Goal: Navigation & Orientation: Find specific page/section

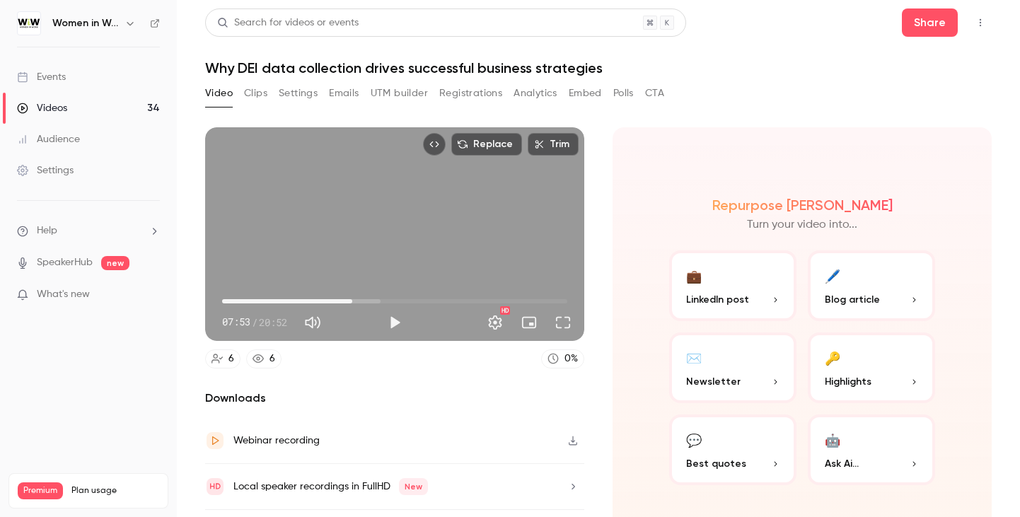
click at [129, 22] on icon "button" at bounding box center [130, 23] width 11 height 11
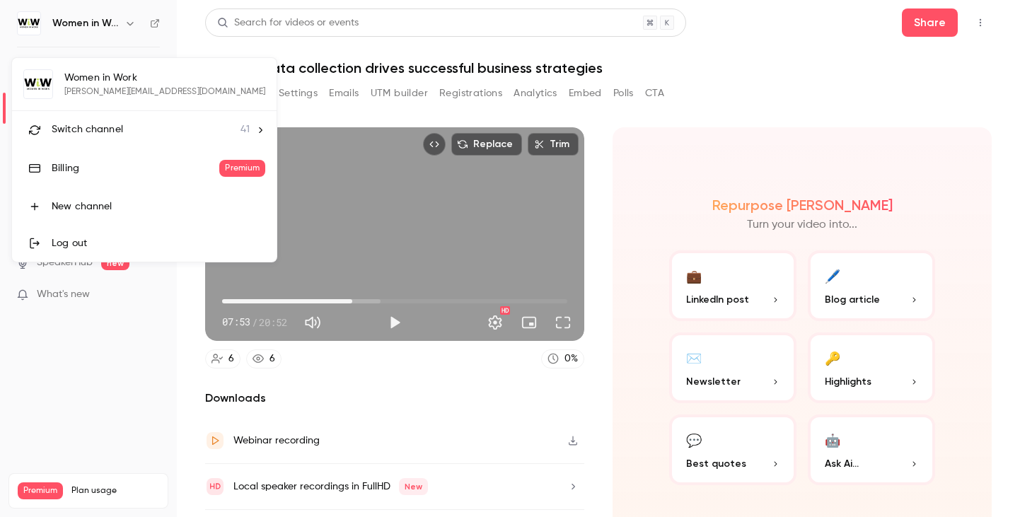
click at [126, 132] on div "Switch channel 41" at bounding box center [151, 129] width 198 height 15
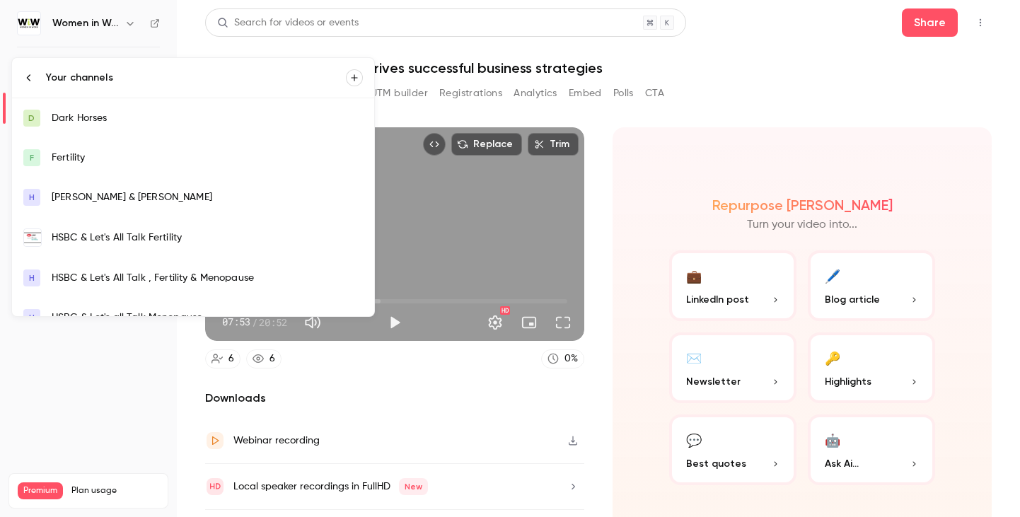
click at [106, 74] on div "Your channels" at bounding box center [196, 78] width 300 height 14
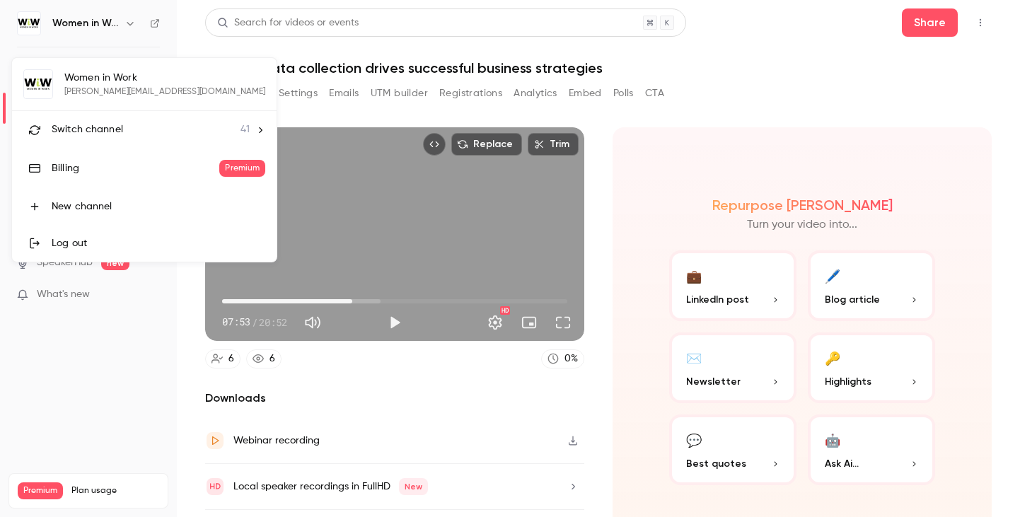
click at [113, 131] on span "Switch channel" at bounding box center [87, 129] width 71 height 15
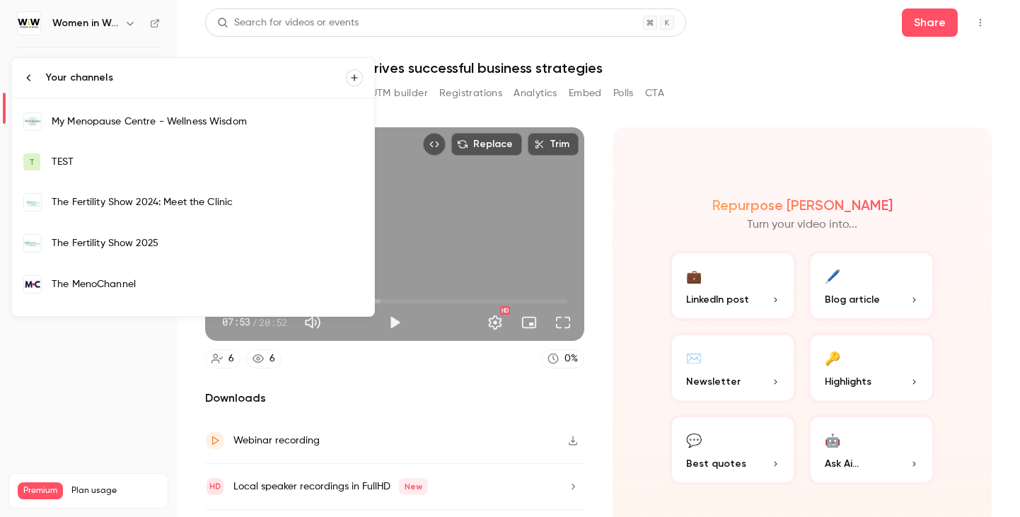
scroll to position [1159, 0]
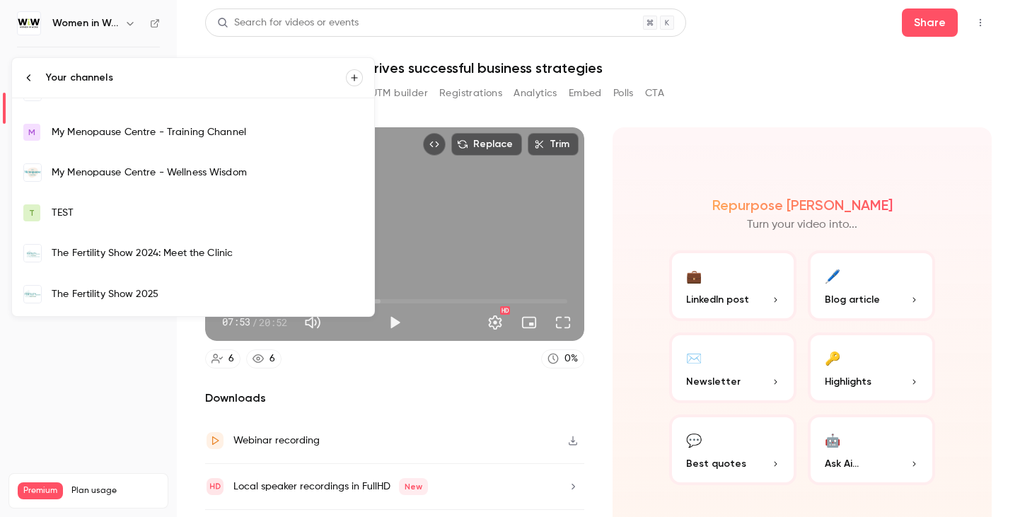
click at [131, 423] on div at bounding box center [510, 258] width 1020 height 517
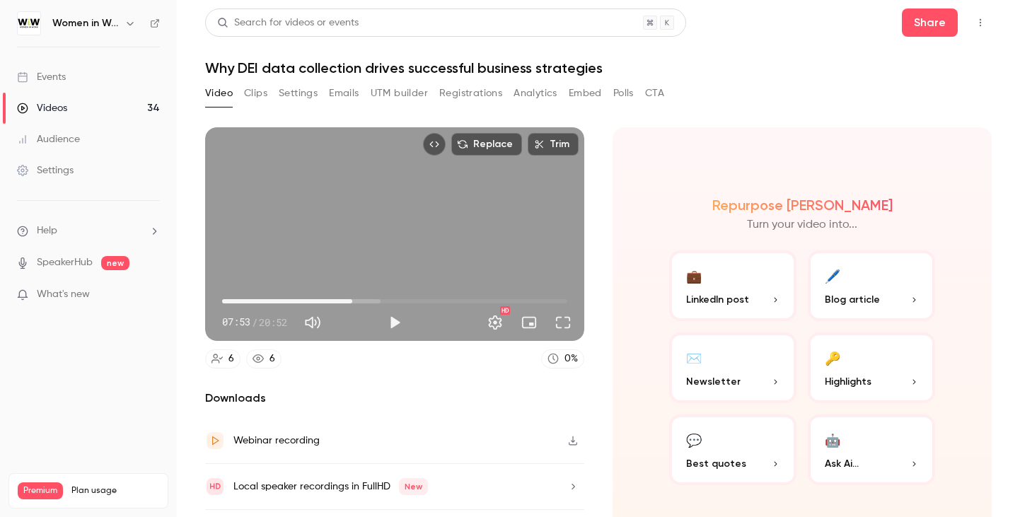
click at [74, 75] on link "Events" at bounding box center [88, 77] width 177 height 31
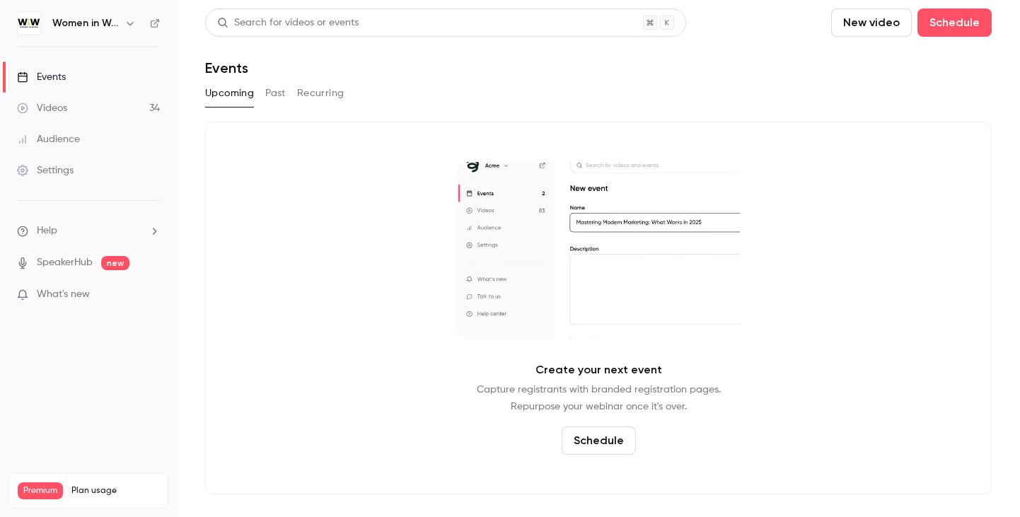
click at [129, 20] on icon "button" at bounding box center [130, 23] width 11 height 11
